Goal: Transaction & Acquisition: Purchase product/service

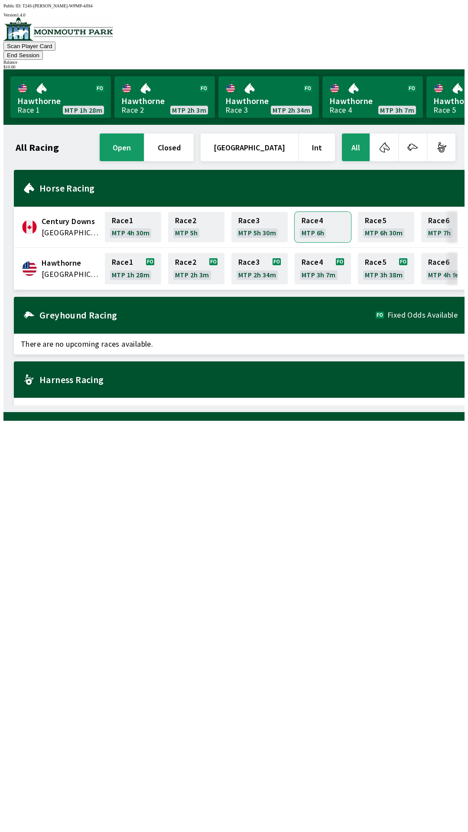
click at [313, 218] on link "Race 4 MTP 6h" at bounding box center [323, 227] width 56 height 30
click at [37, 80] on link "Hawthorne Race 1 MTP 1h 28m" at bounding box center [60, 97] width 100 height 42
click at [105, 310] on div "Greyhound Racing Fixed Odds Available" at bounding box center [239, 315] width 450 height 37
click at [383, 137] on button "button" at bounding box center [384, 147] width 28 height 28
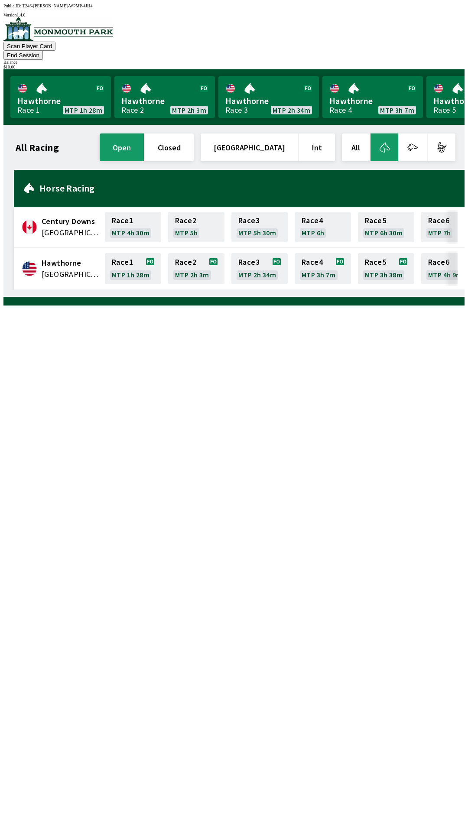
click at [62, 257] on span "Hawthorne" at bounding box center [71, 262] width 58 height 11
click at [315, 256] on link "Race 4 MTP 3h 7m" at bounding box center [323, 268] width 56 height 31
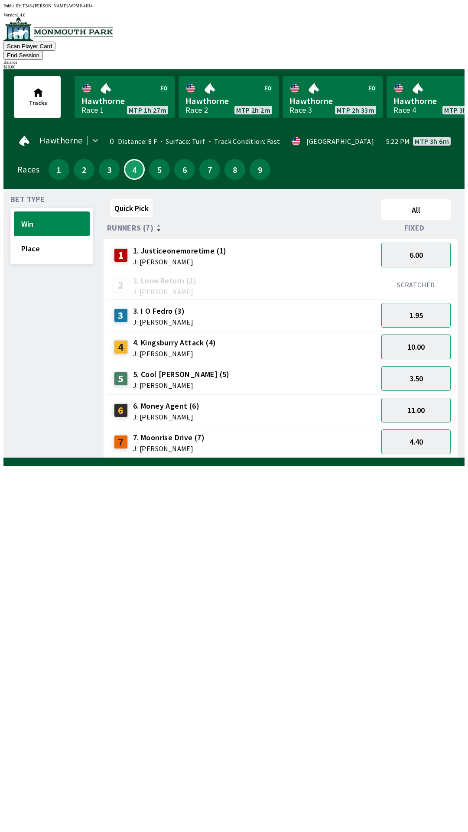
click at [425, 334] on button "10.00" at bounding box center [415, 346] width 69 height 25
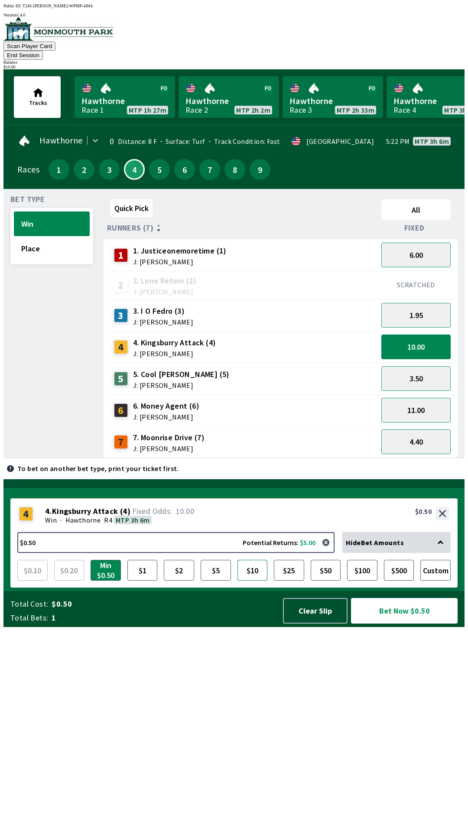
click at [255, 580] on button "$10" at bounding box center [252, 570] width 30 height 21
click at [406, 623] on button "Bet Now $10.00" at bounding box center [404, 611] width 107 height 26
